Goal: Task Accomplishment & Management: Manage account settings

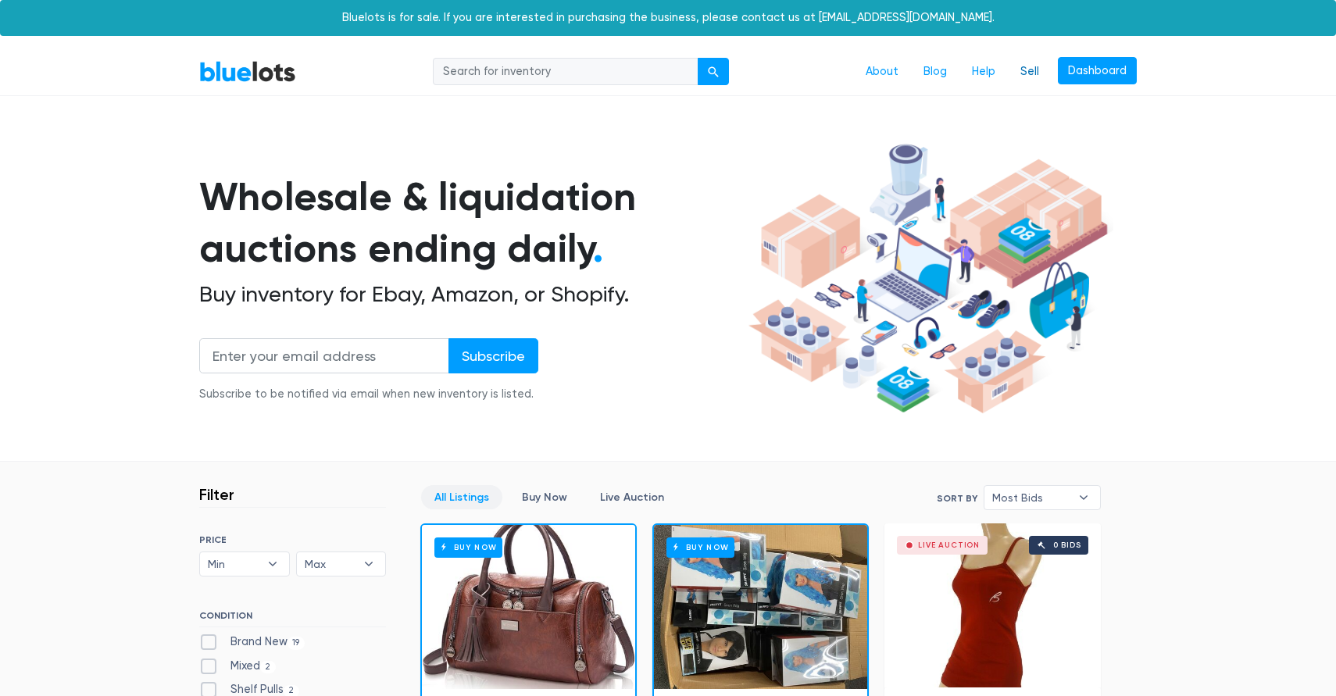
click at [1030, 67] on link "Sell" at bounding box center [1030, 72] width 44 height 30
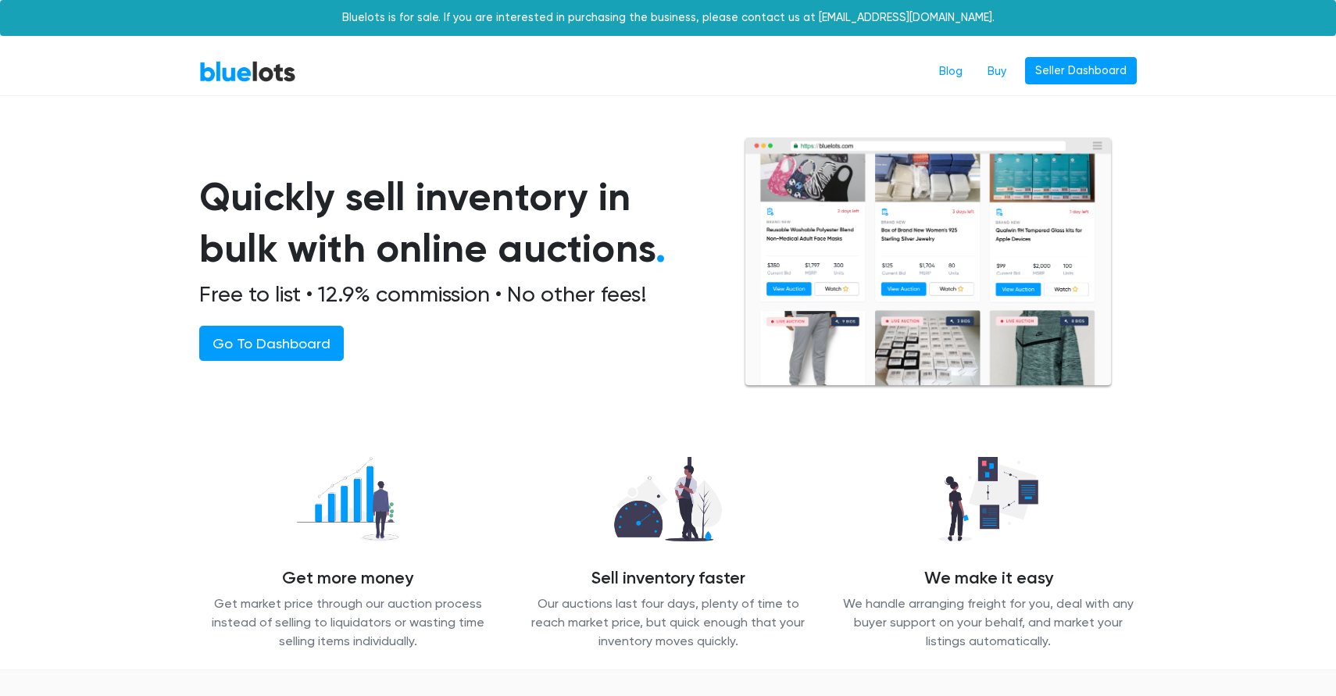
click at [1076, 72] on link "Seller Dashboard" at bounding box center [1081, 71] width 112 height 28
